Goal: Information Seeking & Learning: Learn about a topic

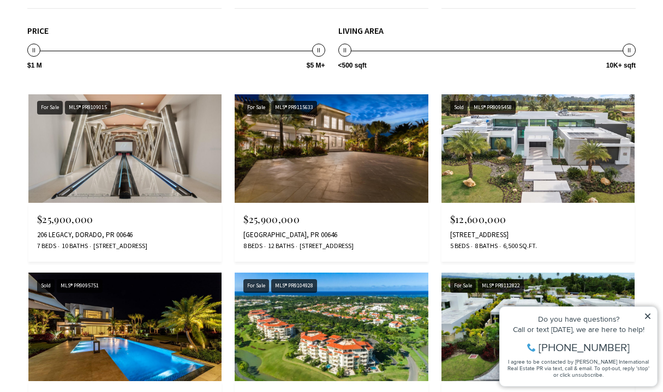
scroll to position [1065, 0]
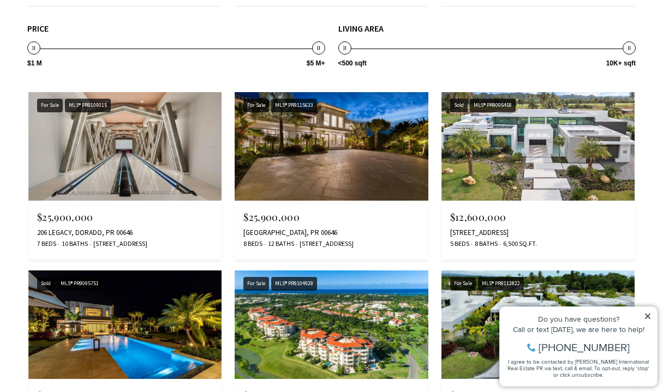
click at [135, 164] on img at bounding box center [124, 146] width 193 height 109
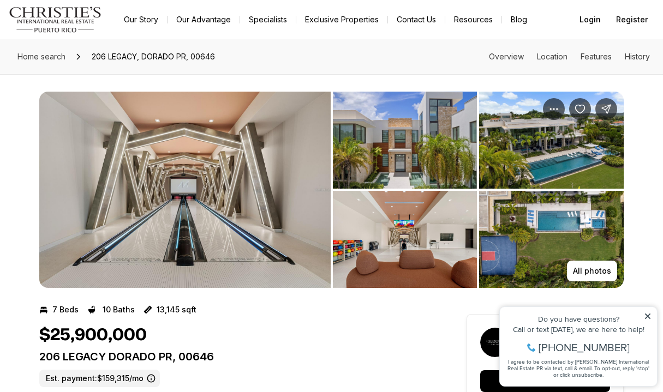
click at [137, 156] on img "View image gallery" at bounding box center [184, 190] width 291 height 196
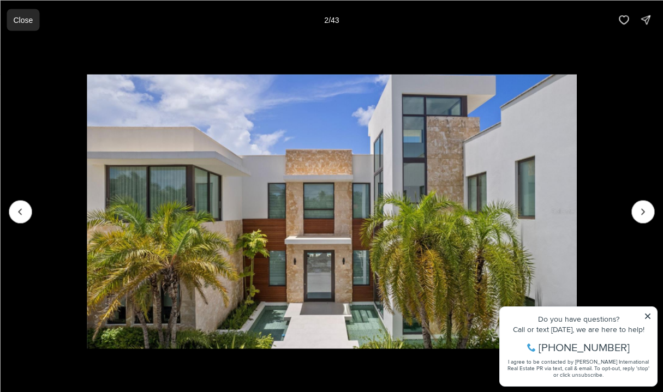
click at [19, 24] on p "Close" at bounding box center [23, 19] width 20 height 9
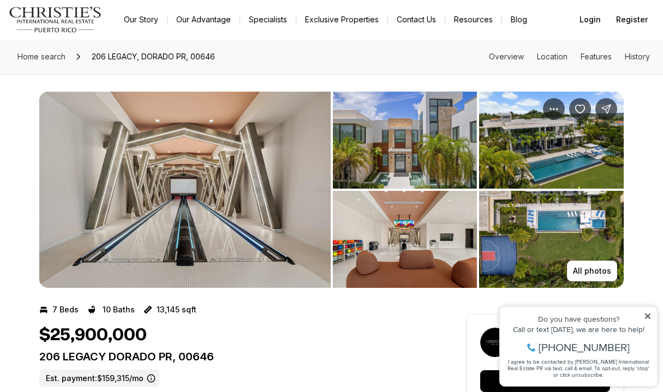
click at [646, 319] on icon at bounding box center [648, 317] width 8 height 8
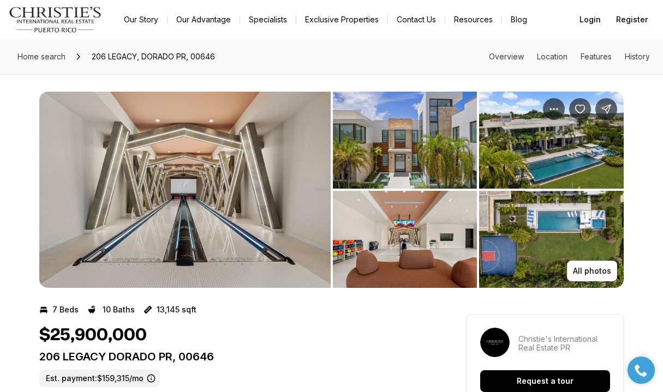
click at [212, 247] on img "View image gallery" at bounding box center [184, 190] width 291 height 196
click at [419, 118] on img "View image gallery" at bounding box center [405, 140] width 145 height 97
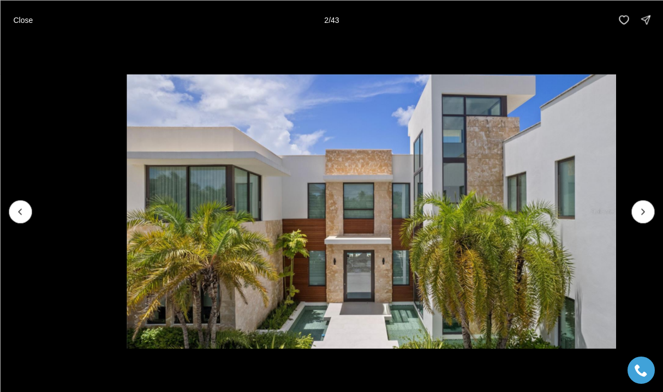
click at [263, 39] on div "Close 2 / 43" at bounding box center [331, 19] width 663 height 39
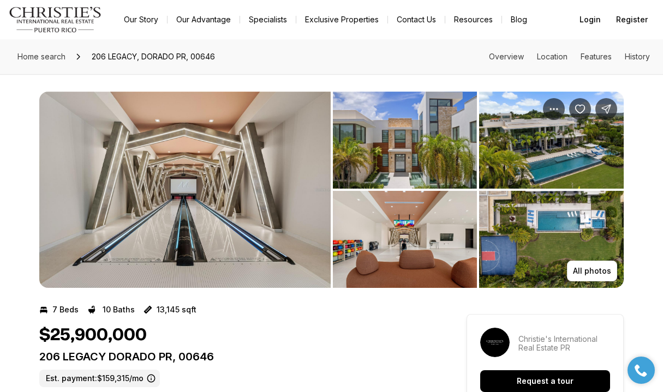
scroll to position [1, 0]
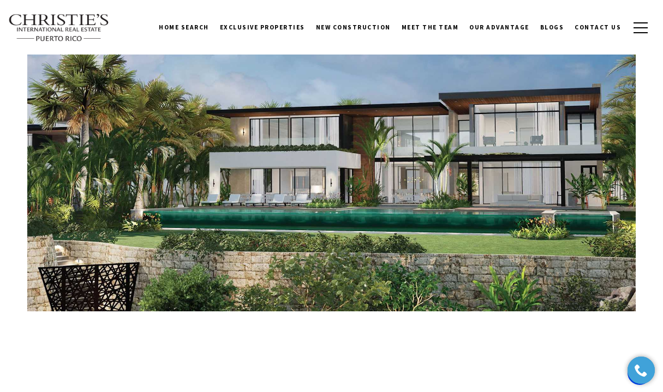
scroll to position [446, 0]
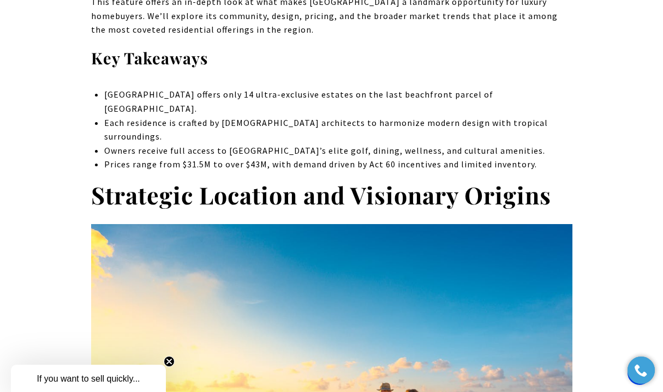
scroll to position [559, 0]
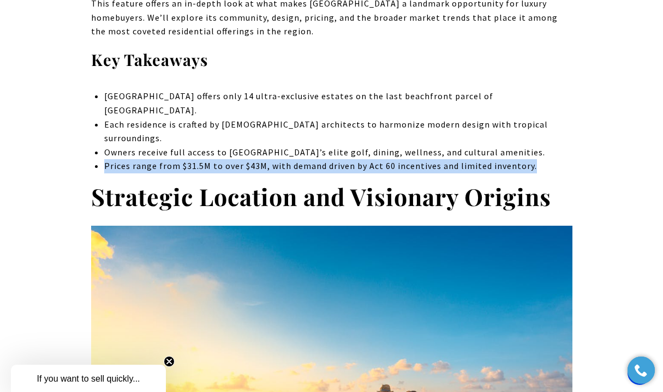
drag, startPoint x: 105, startPoint y: 125, endPoint x: 543, endPoint y: 126, distance: 438.0
click at [543, 159] on li "Prices range from $31.5M to over $43M, with demand driven by Act 60 incentives …" at bounding box center [337, 166] width 467 height 14
copy li "Prices range from $31.5M to over $43M, with demand driven by Act 60 incentives …"
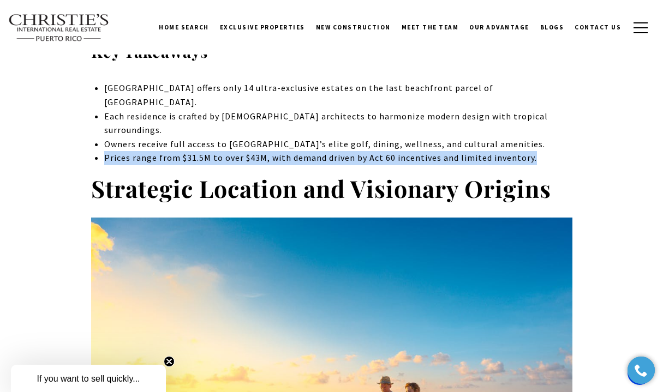
scroll to position [0, 0]
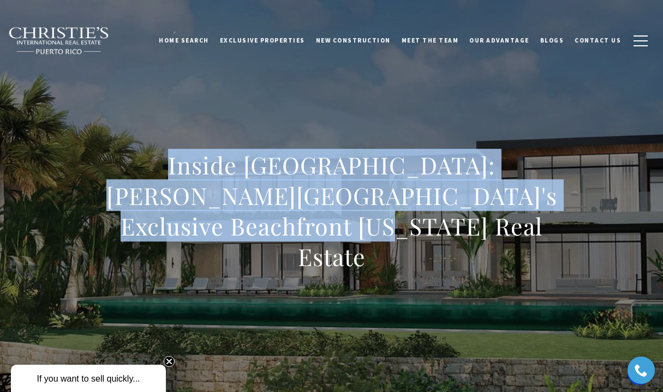
drag, startPoint x: 123, startPoint y: 179, endPoint x: 442, endPoint y: 235, distance: 324.4
click at [443, 235] on h1 "Inside [GEOGRAPHIC_DATA]: [PERSON_NAME][GEOGRAPHIC_DATA]'s Exclusive Beachfront…" at bounding box center [331, 211] width 481 height 122
copy h1 "Inside [GEOGRAPHIC_DATA]: [PERSON_NAME][GEOGRAPHIC_DATA]'s Exclusive Beachfront…"
